Goal: Task Accomplishment & Management: Manage account settings

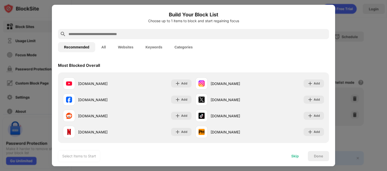
click at [296, 154] on div "Skip" at bounding box center [296, 156] width 8 height 4
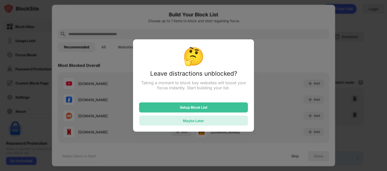
click at [219, 124] on div "Maybe Later" at bounding box center [193, 121] width 109 height 10
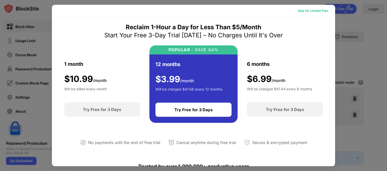
click at [300, 13] on div "Skip for Limited Plan" at bounding box center [313, 10] width 30 height 5
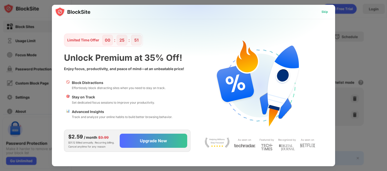
click at [320, 11] on div "Skip" at bounding box center [325, 12] width 15 height 8
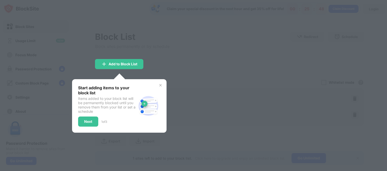
click at [161, 84] on img at bounding box center [161, 85] width 4 height 4
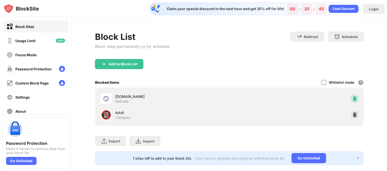
click at [353, 98] on img at bounding box center [355, 98] width 5 height 5
